Goal: Task Accomplishment & Management: Complete application form

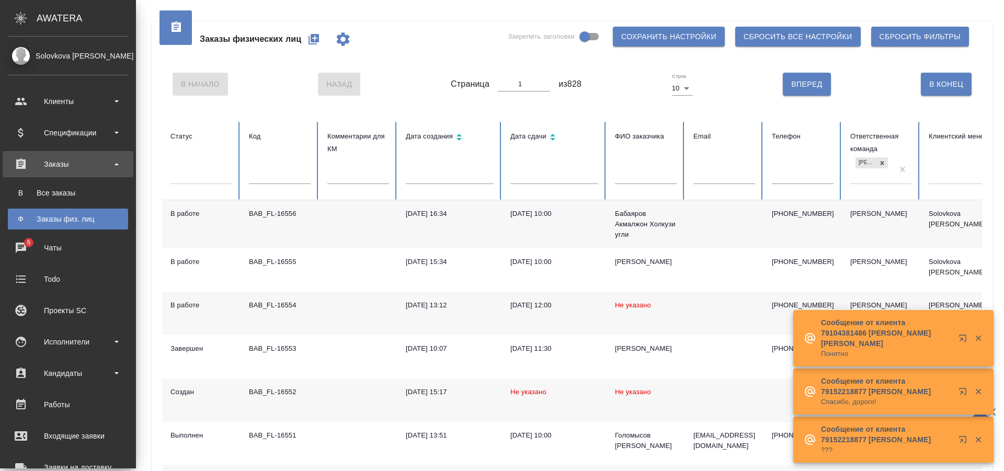
click at [400, 47] on div "Заказы физических лиц Закрепить заголовки Сохранить настройки Сбросить все наст…" at bounding box center [572, 39] width 820 height 36
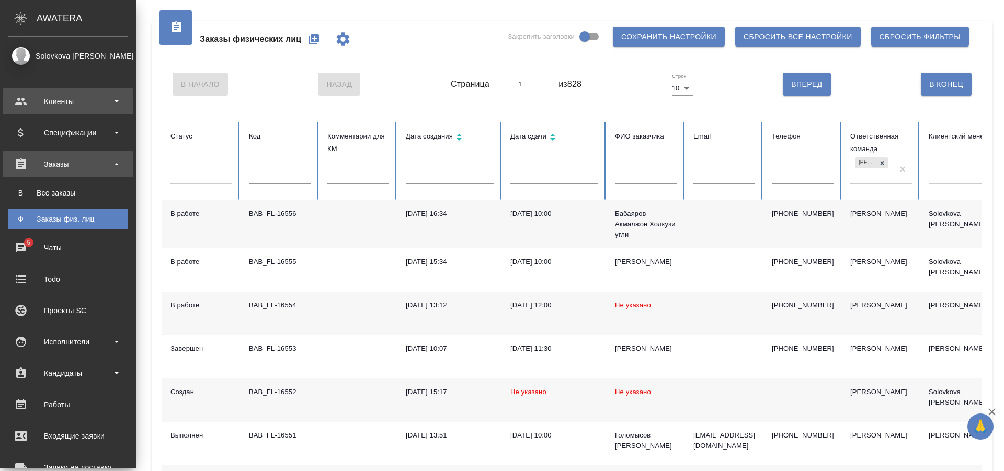
click at [96, 105] on div "Клиенты" at bounding box center [68, 102] width 120 height 16
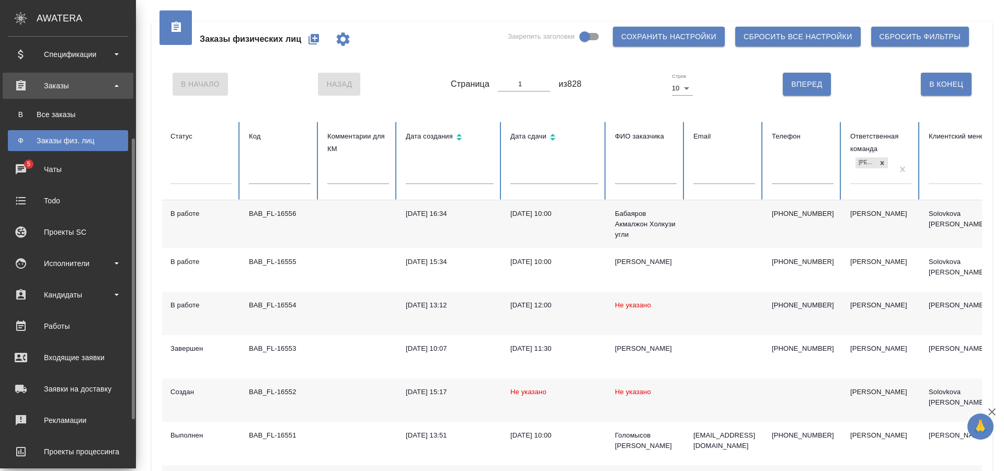
scroll to position [232, 0]
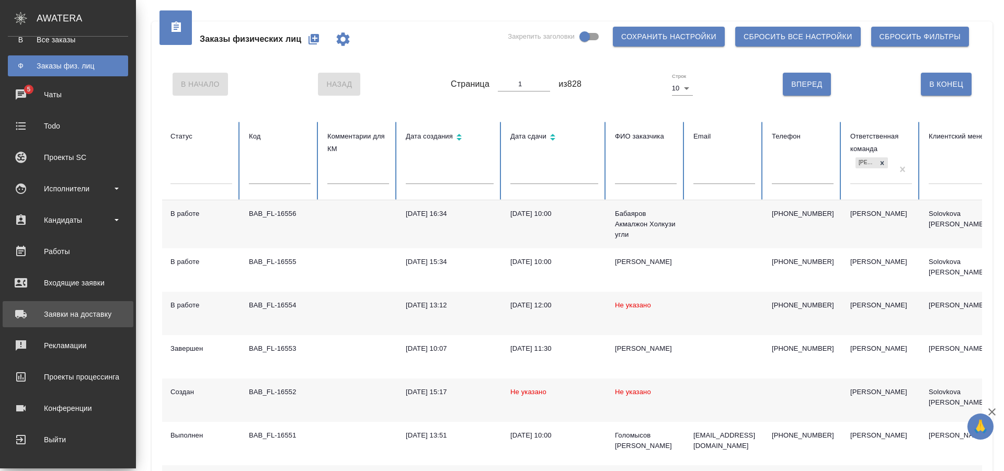
click at [101, 315] on div "Заявки на доставку" at bounding box center [68, 315] width 120 height 16
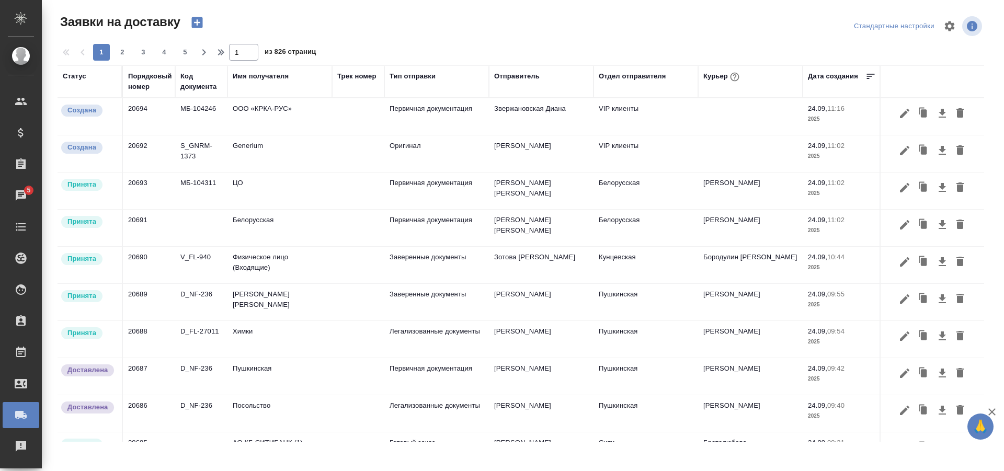
click at [197, 19] on icon "button" at bounding box center [196, 22] width 11 height 11
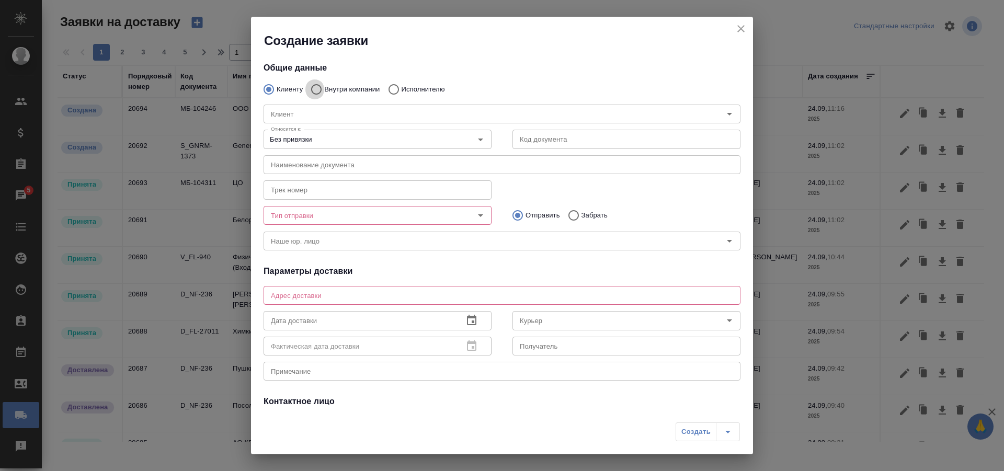
click at [319, 88] on input "Внутри компании" at bounding box center [315, 89] width 19 height 22
radio input "true"
click at [317, 116] on input "Команда" at bounding box center [485, 114] width 436 height 13
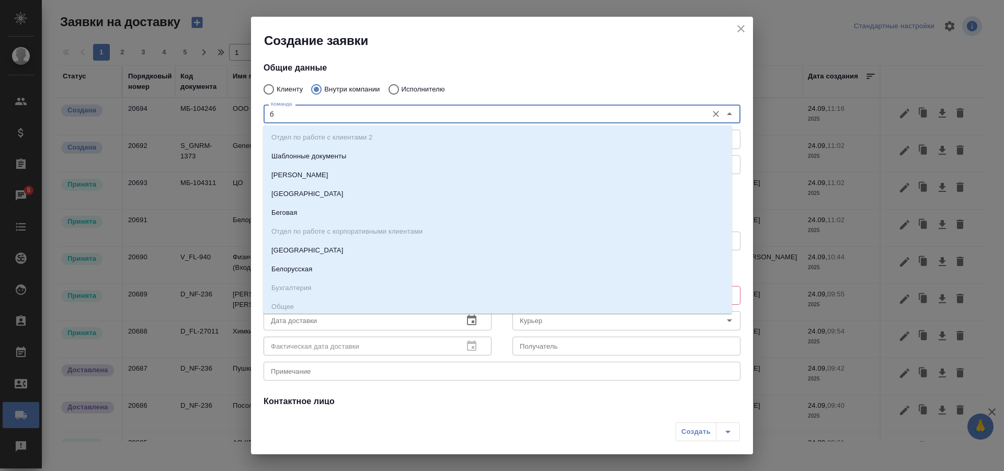
type input "ба"
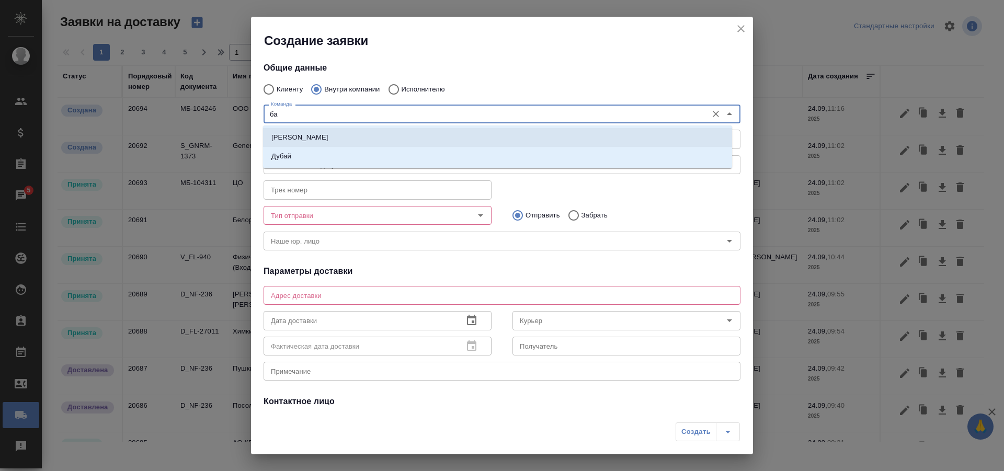
click at [306, 140] on p "[PERSON_NAME]" at bounding box center [300, 137] width 57 height 10
type textarea "ул. [PERSON_NAME][STREET_ADDRESS]"
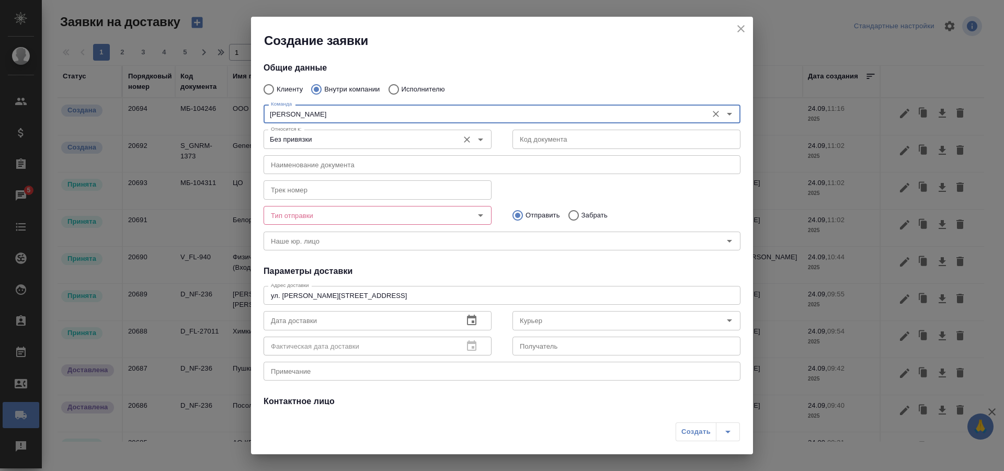
type input "[PERSON_NAME]"
click at [328, 141] on input "Без привязки" at bounding box center [360, 139] width 187 height 13
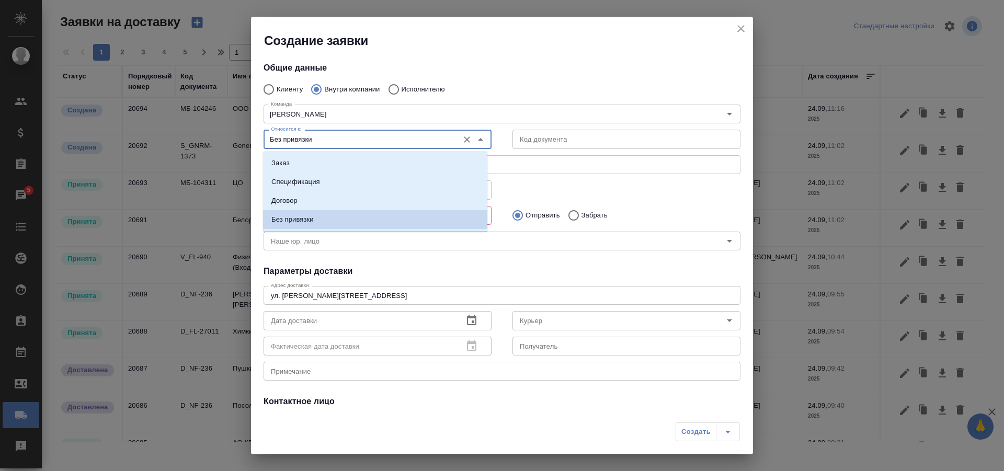
click at [328, 141] on input "Без привязки" at bounding box center [360, 139] width 187 height 13
click at [532, 178] on div "Трек номер Трек номер" at bounding box center [502, 189] width 498 height 46
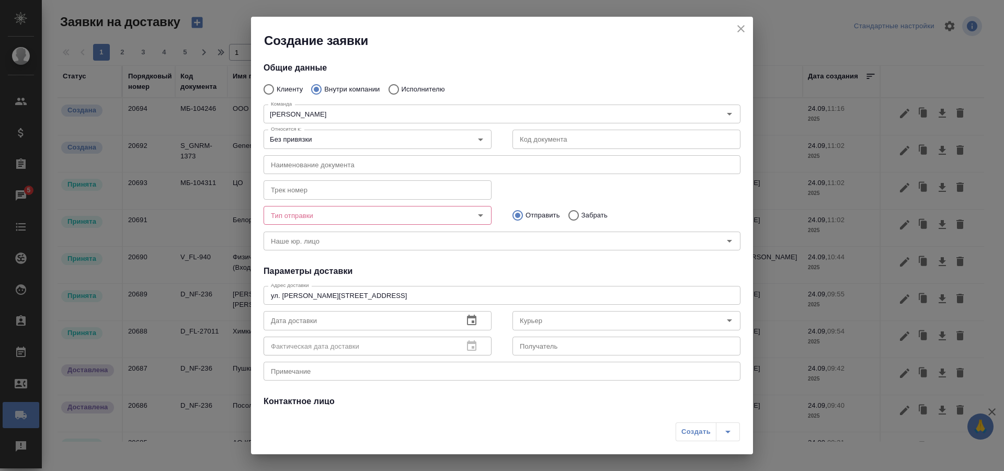
click at [388, 217] on input "Тип отправки" at bounding box center [360, 215] width 187 height 13
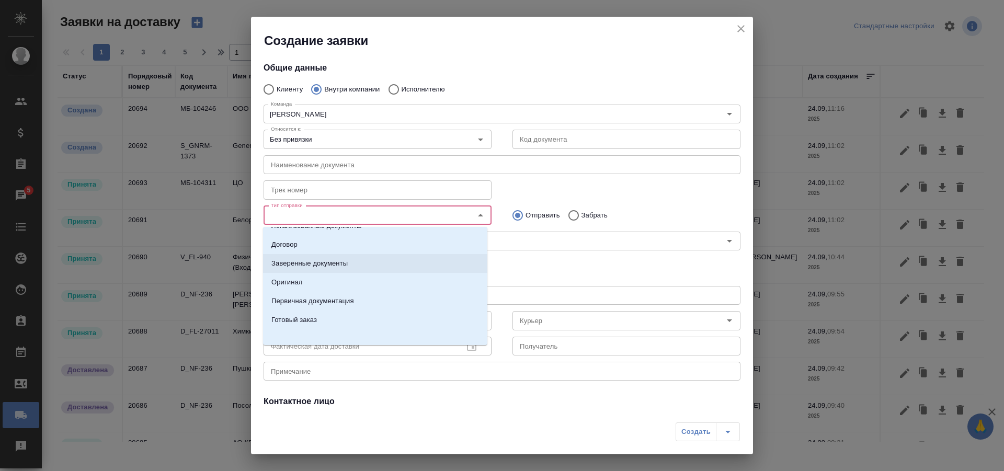
scroll to position [17, 0]
click at [306, 277] on li "Оригинал" at bounding box center [375, 278] width 224 height 19
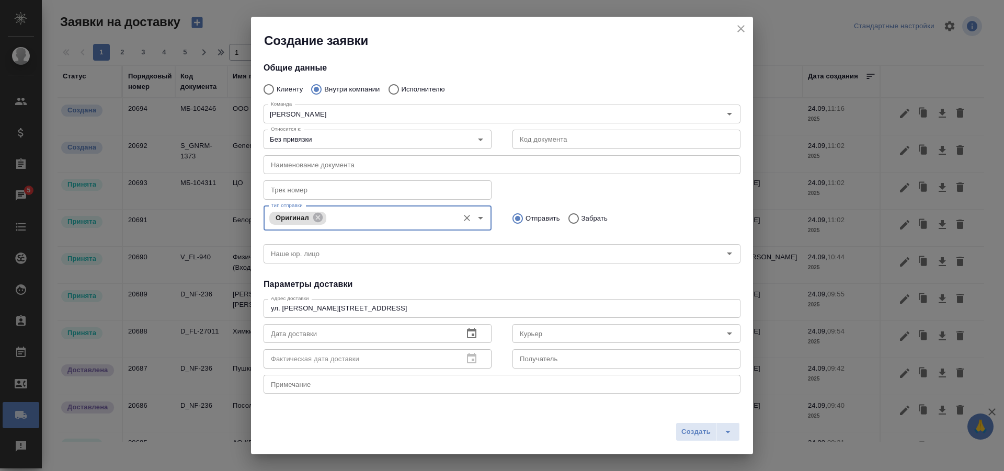
click at [566, 221] on input "Забрать" at bounding box center [572, 219] width 19 height 22
radio input "true"
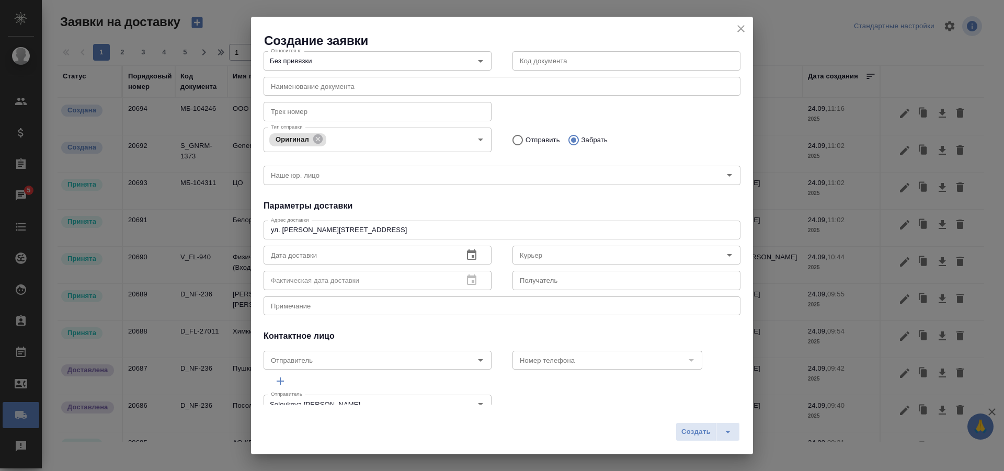
scroll to position [100, 0]
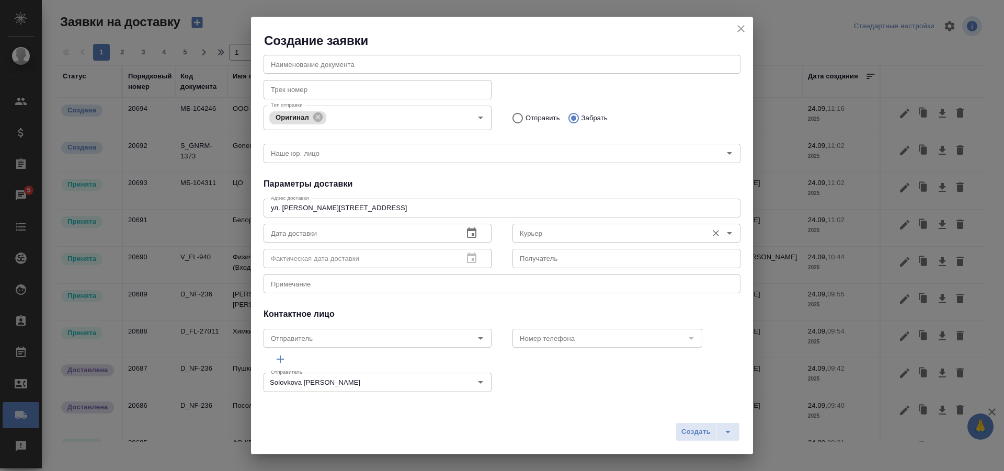
click at [532, 230] on input "Курьер" at bounding box center [609, 233] width 187 height 13
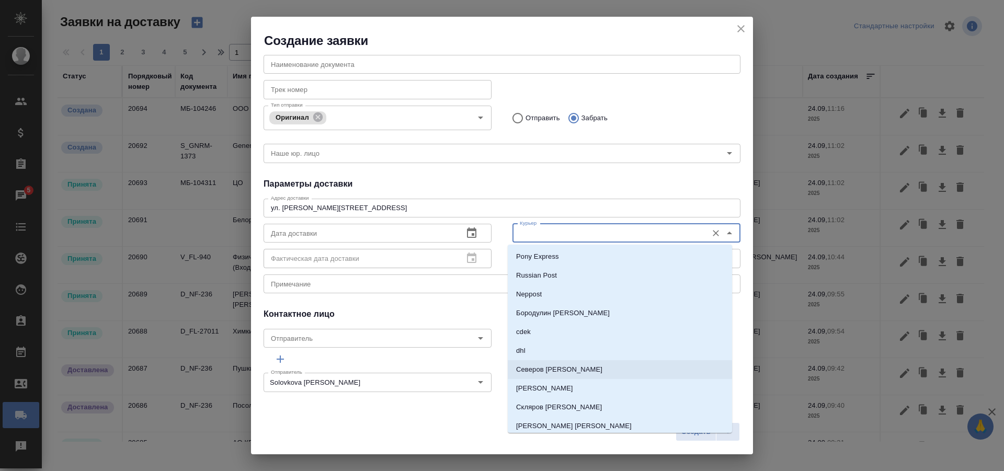
click at [551, 376] on li "Северов [PERSON_NAME]" at bounding box center [620, 369] width 224 height 19
type input "Северов [PERSON_NAME]"
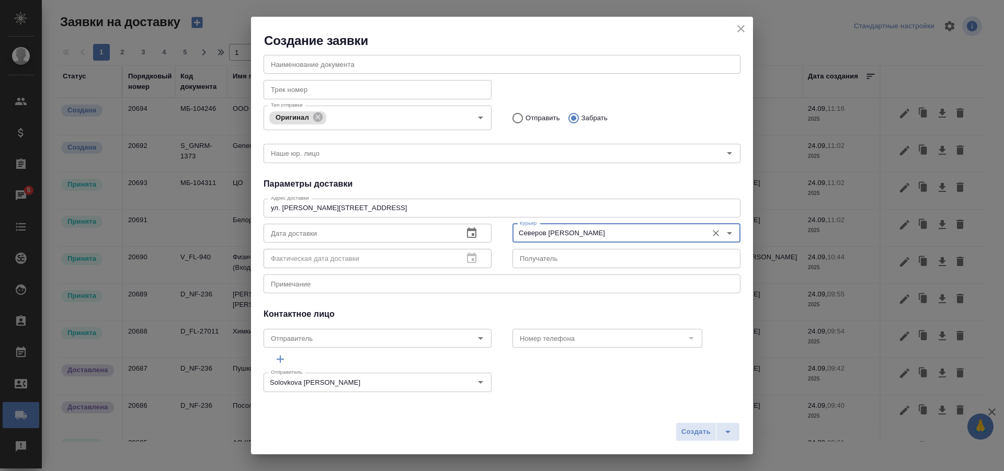
click at [471, 233] on icon "button" at bounding box center [472, 233] width 13 height 13
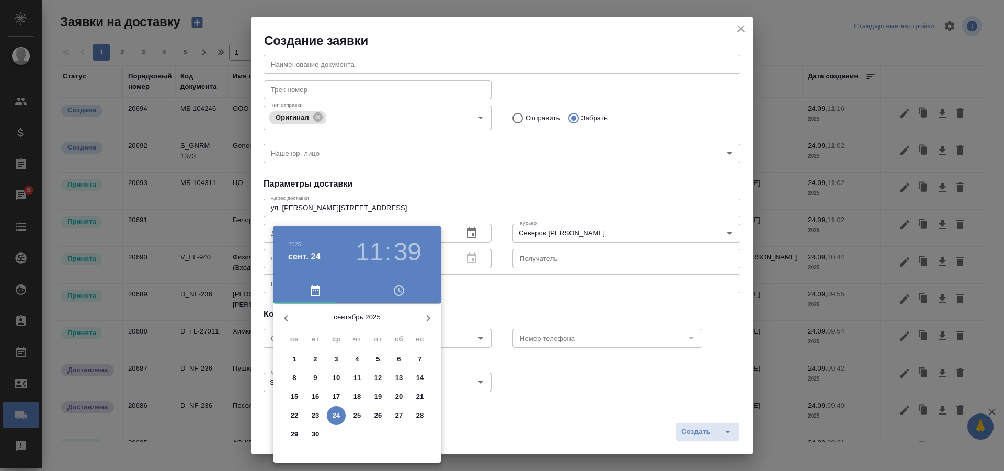
click at [339, 413] on p "24" at bounding box center [337, 416] width 8 height 10
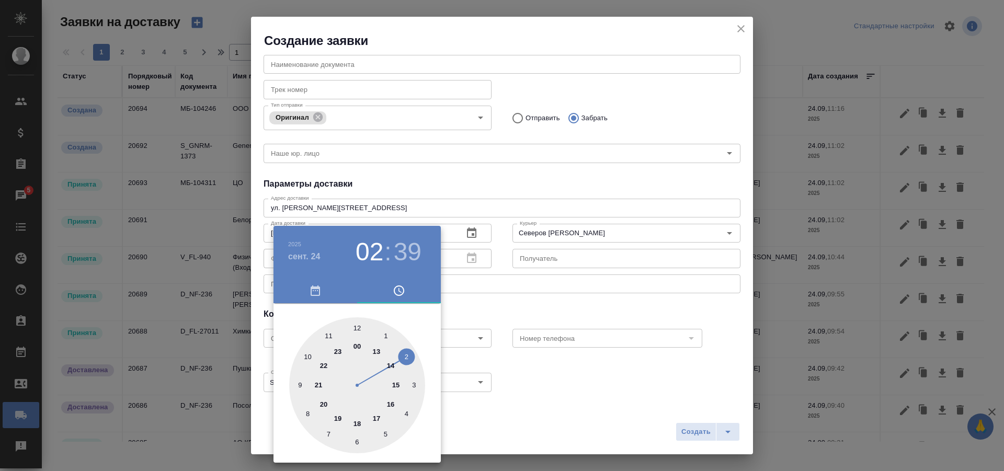
drag, startPoint x: 329, startPoint y: 333, endPoint x: 417, endPoint y: 361, distance: 92.8
click at [417, 361] on div at bounding box center [357, 386] width 136 height 136
click at [375, 247] on h3 "02" at bounding box center [370, 252] width 28 height 29
drag, startPoint x: 403, startPoint y: 361, endPoint x: 387, endPoint y: 370, distance: 18.2
click at [387, 370] on div at bounding box center [357, 386] width 136 height 136
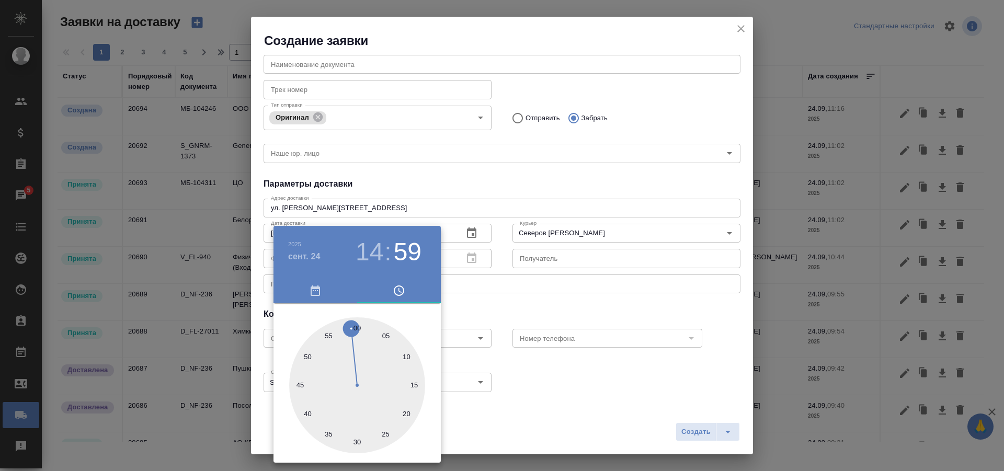
drag, startPoint x: 308, startPoint y: 417, endPoint x: 353, endPoint y: 335, distance: 93.6
click at [353, 335] on div at bounding box center [357, 386] width 136 height 136
click at [358, 327] on div at bounding box center [357, 386] width 136 height 136
type input "[DATE] 14:00"
click at [489, 308] on div at bounding box center [502, 235] width 1004 height 471
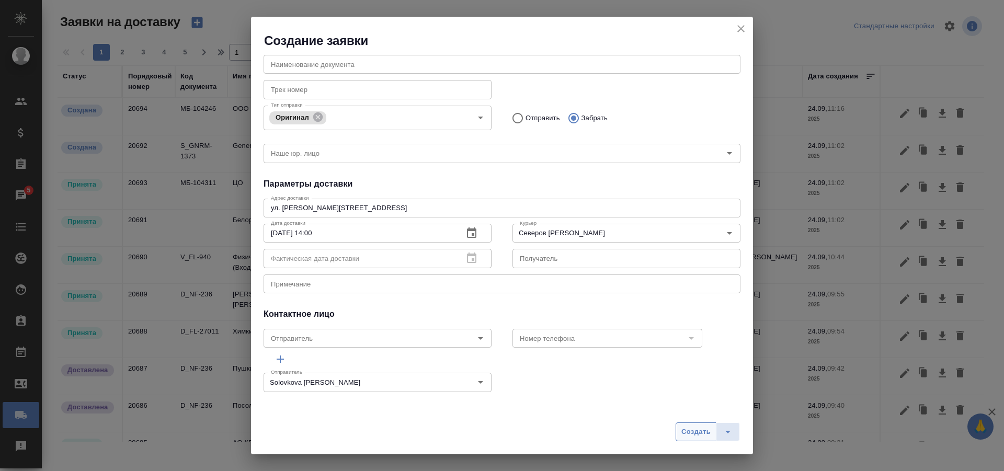
click at [698, 434] on span "Создать" at bounding box center [696, 432] width 29 height 12
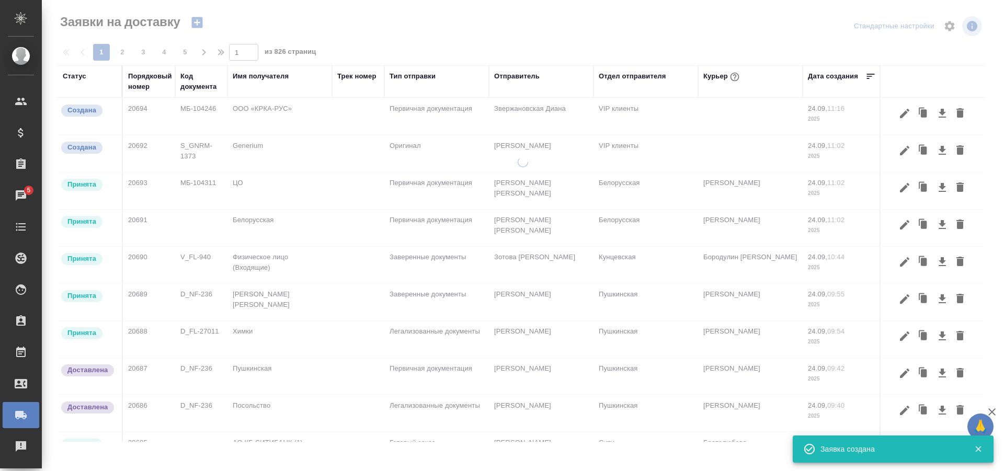
scroll to position [0, 0]
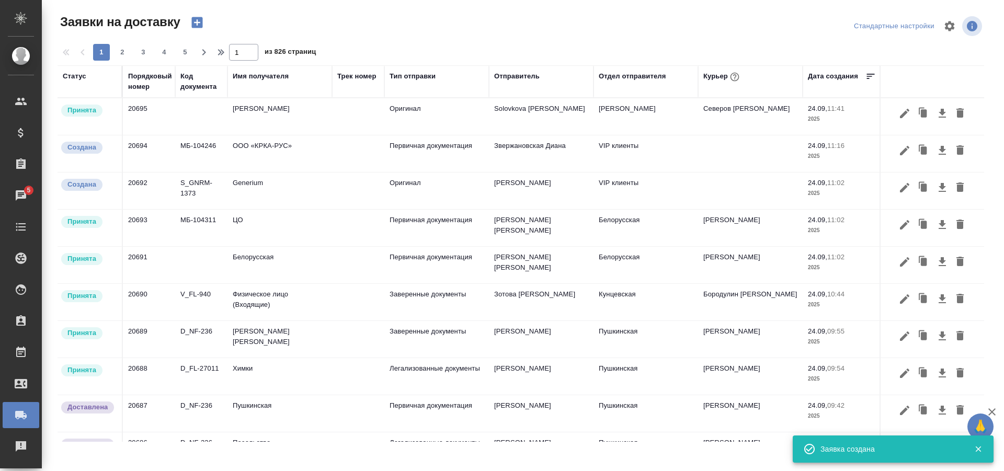
click at [197, 20] on icon "button" at bounding box center [197, 22] width 15 height 15
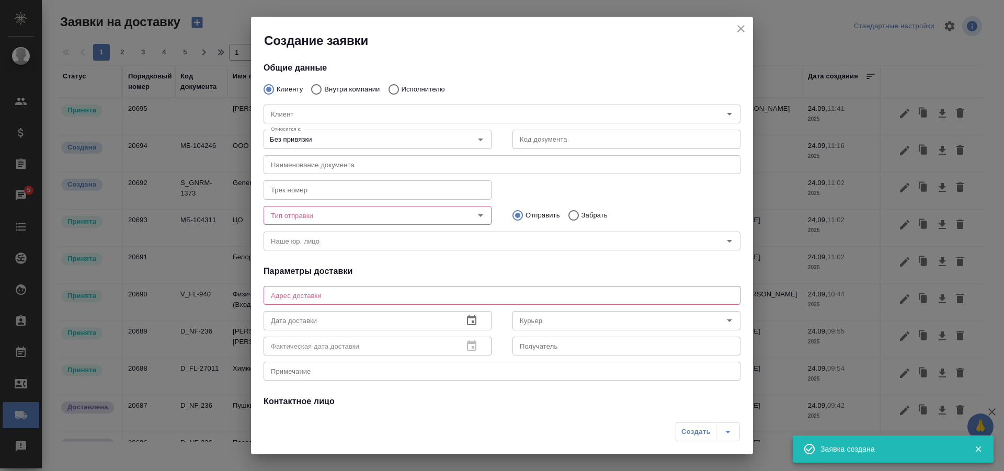
click at [320, 82] on input "Внутри компании" at bounding box center [315, 89] width 19 height 22
radio input "true"
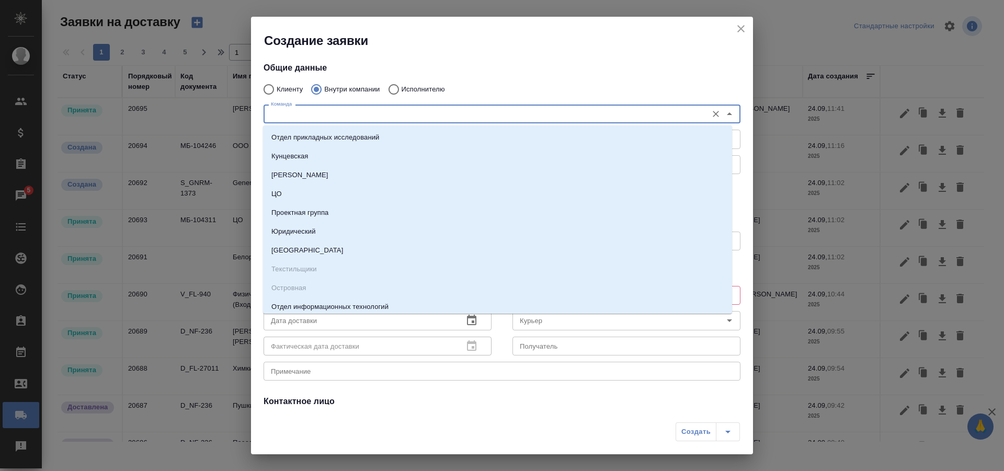
click at [350, 118] on input "Команда" at bounding box center [485, 114] width 436 height 13
click at [290, 198] on li "ЦО" at bounding box center [497, 194] width 469 height 19
type textarea "ул. Золотая, д. 11"
type input "ЦО"
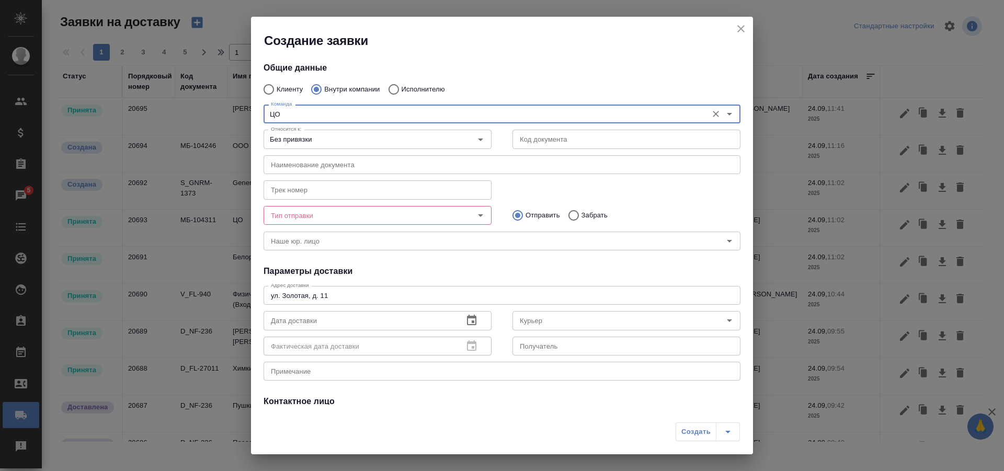
click at [323, 163] on input "text" at bounding box center [502, 164] width 477 height 19
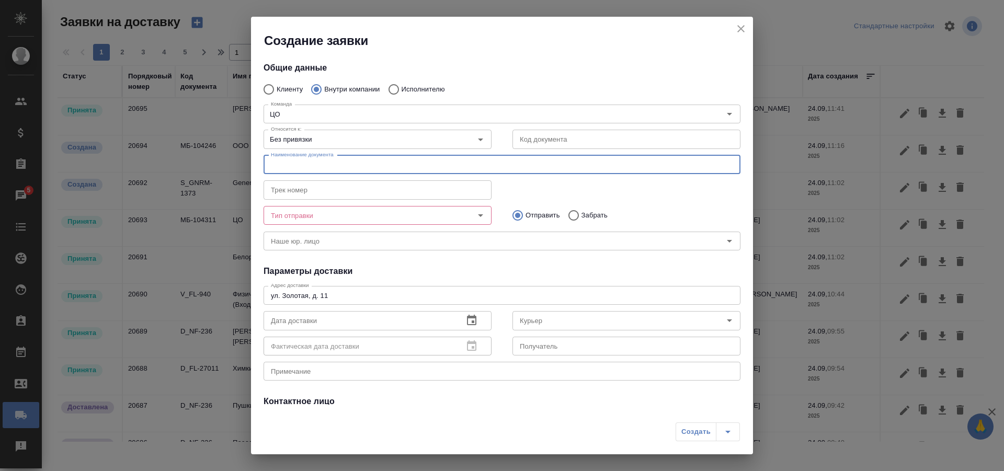
click at [325, 218] on input "Тип отправки" at bounding box center [360, 215] width 187 height 13
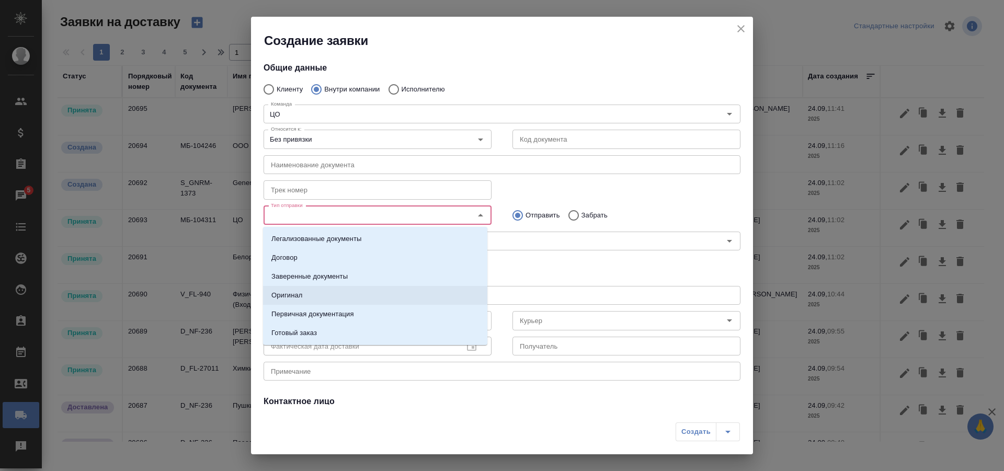
click at [316, 291] on li "Оригинал" at bounding box center [375, 295] width 224 height 19
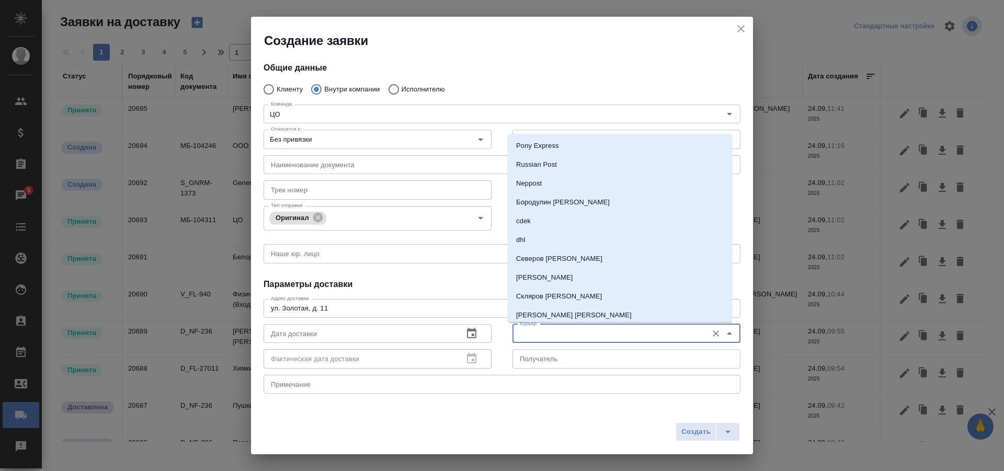
click at [592, 331] on input "Курьер" at bounding box center [609, 333] width 187 height 13
click at [546, 255] on p "Северов [PERSON_NAME]" at bounding box center [559, 259] width 86 height 10
type input "Северов [PERSON_NAME]"
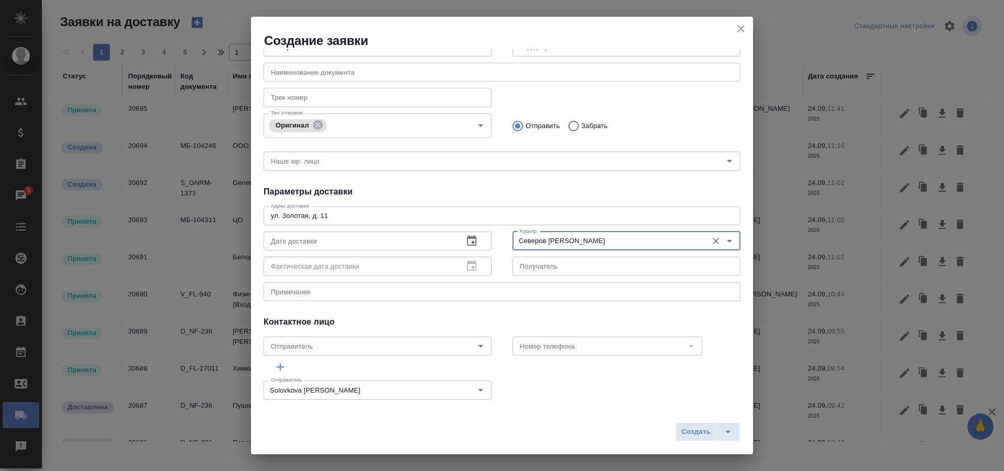
scroll to position [100, 0]
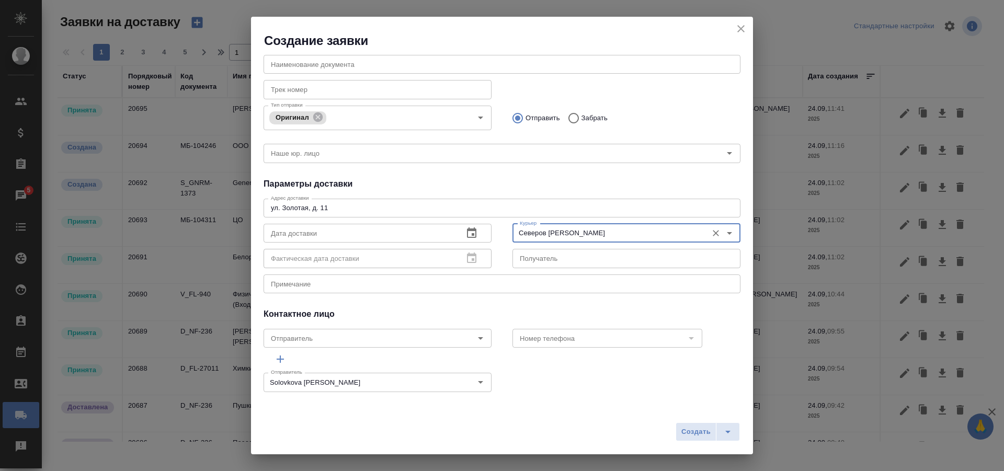
click at [467, 229] on icon "button" at bounding box center [471, 233] width 9 height 10
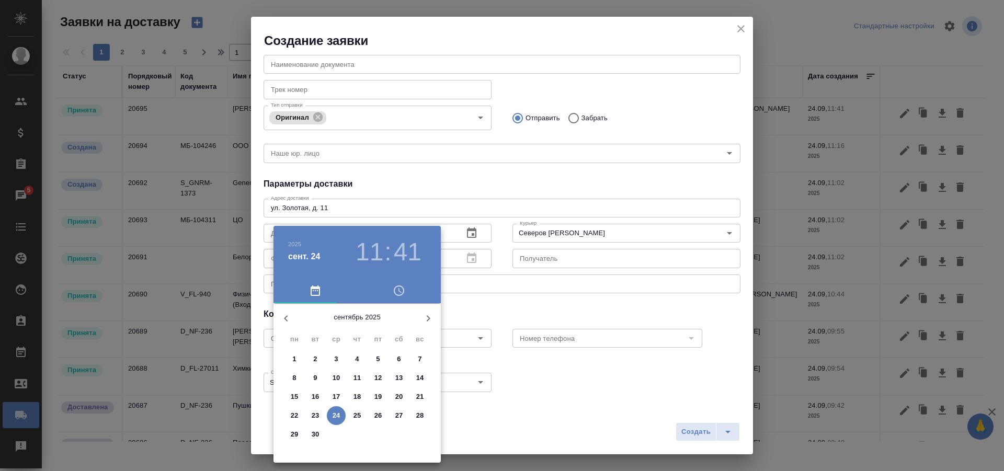
click at [403, 285] on icon "button" at bounding box center [399, 291] width 13 height 13
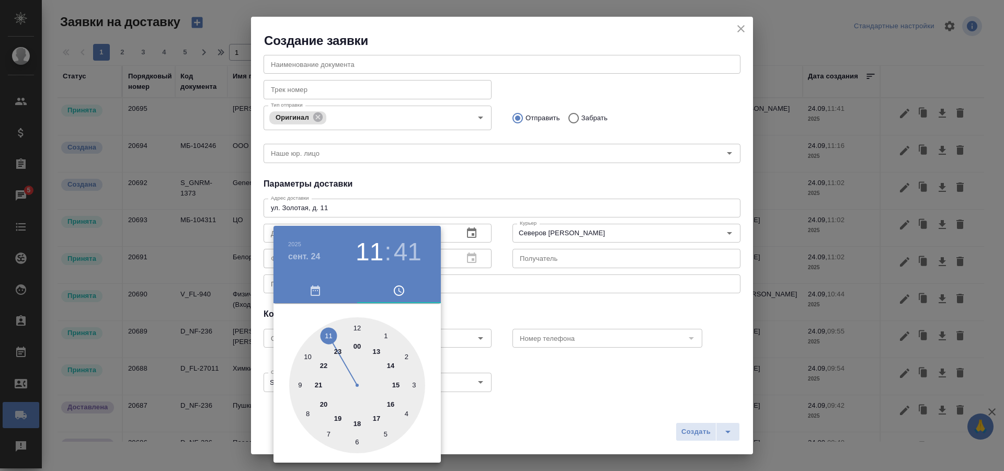
click at [397, 386] on div at bounding box center [357, 386] width 136 height 136
click at [359, 327] on div at bounding box center [357, 386] width 136 height 136
type input "[DATE] 15:00"
click at [507, 294] on div at bounding box center [502, 235] width 1004 height 471
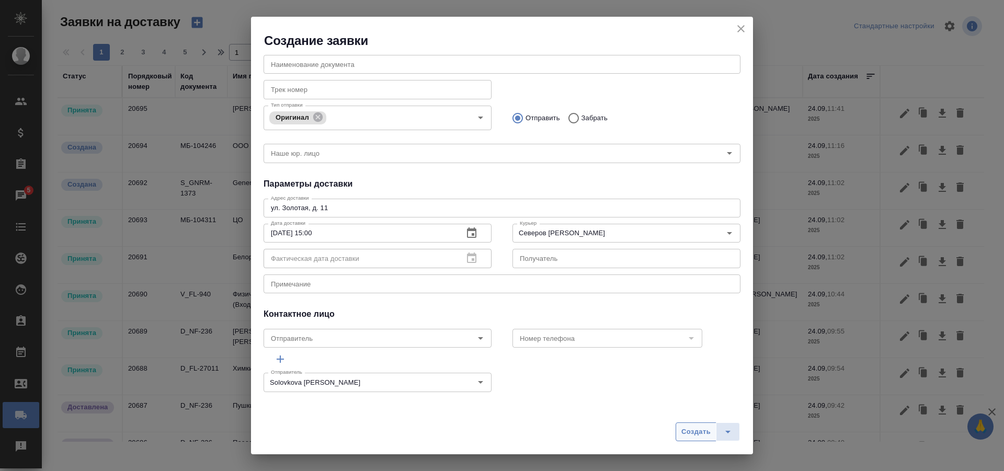
click at [691, 429] on span "Создать" at bounding box center [696, 432] width 29 height 12
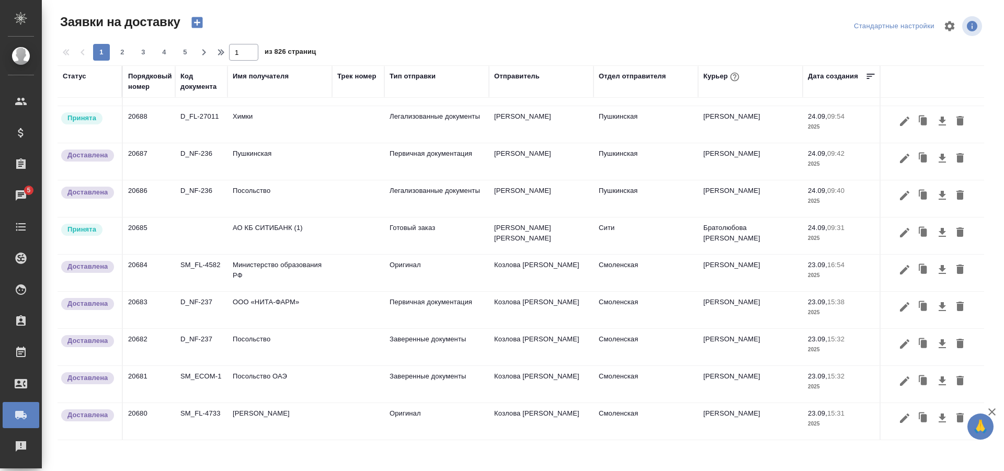
scroll to position [0, 0]
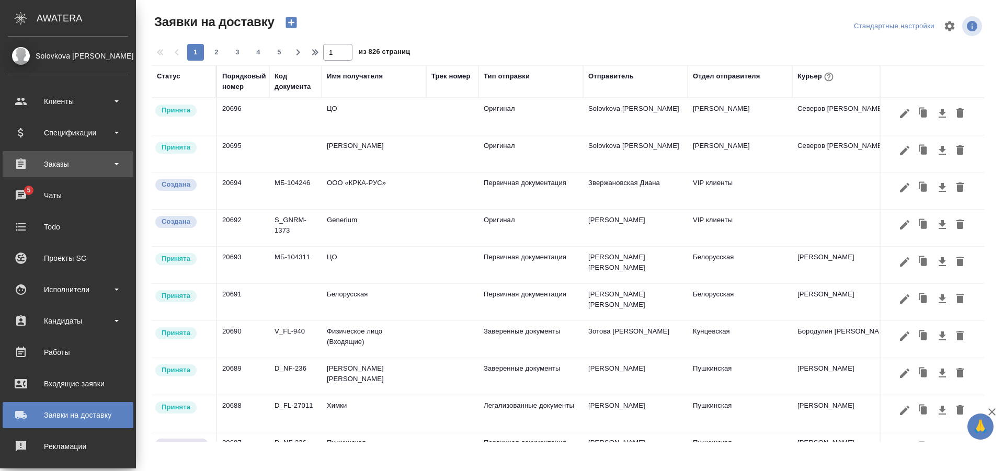
click at [70, 159] on div "Заказы" at bounding box center [68, 164] width 120 height 16
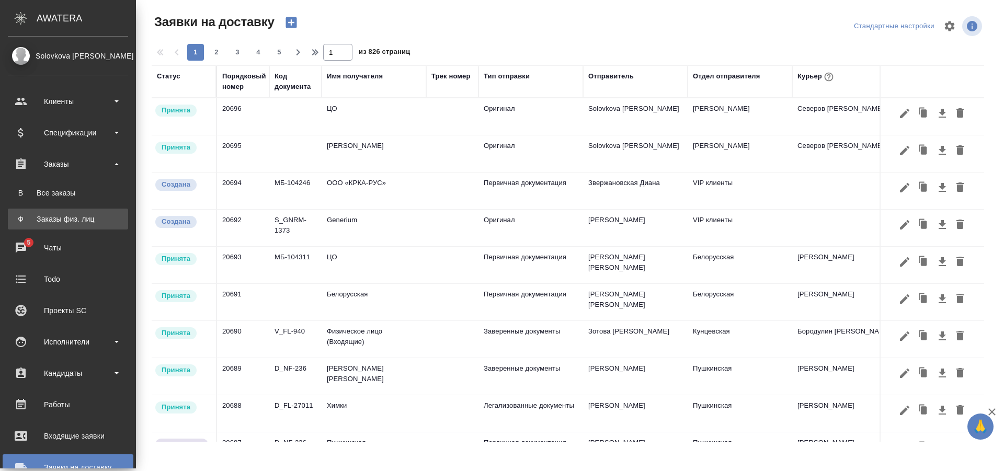
click at [65, 222] on div "Заказы физ. лиц" at bounding box center [68, 219] width 110 height 10
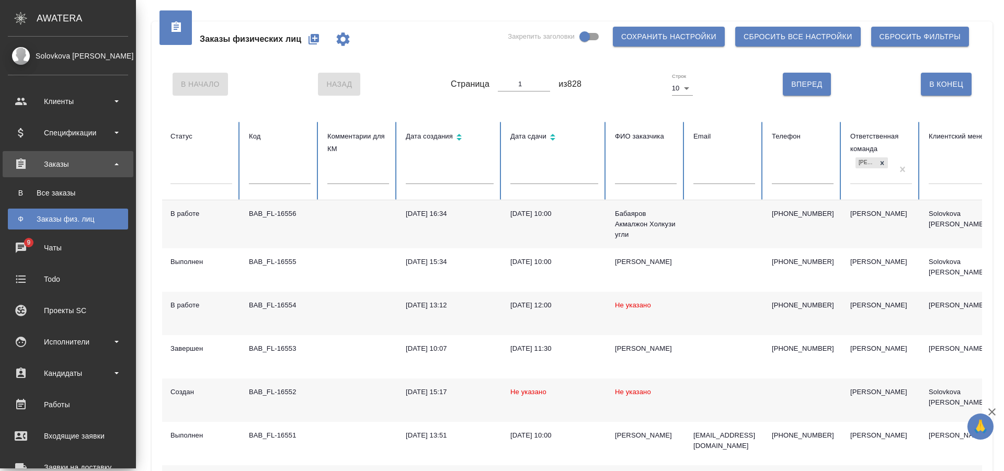
scroll to position [153, 0]
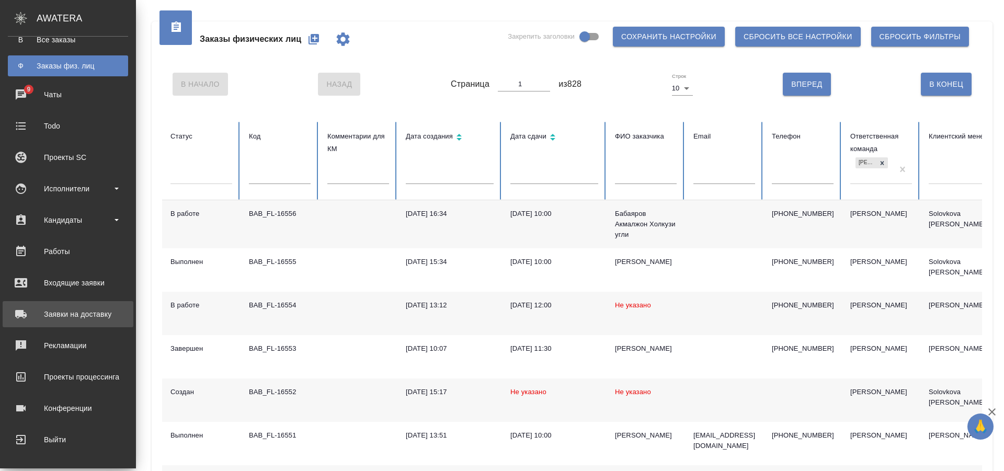
click at [82, 316] on div "Заявки на доставку" at bounding box center [68, 315] width 120 height 16
